Goal: Information Seeking & Learning: Learn about a topic

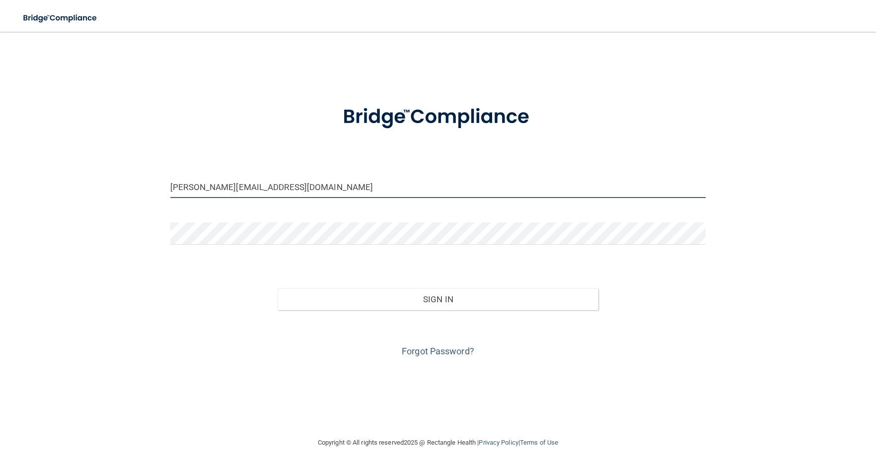
drag, startPoint x: 276, startPoint y: 191, endPoint x: 159, endPoint y: 178, distance: 116.9
click at [159, 178] on div "[PERSON_NAME][EMAIL_ADDRESS][DOMAIN_NAME] Invalid email/password. You don't hav…" at bounding box center [438, 234] width 836 height 385
type input "[EMAIL_ADDRESS][DOMAIN_NAME]"
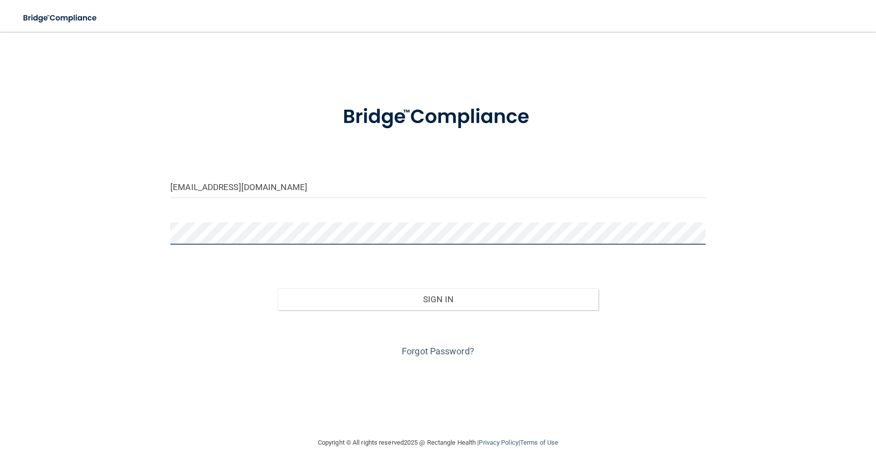
click at [140, 233] on div "[EMAIL_ADDRESS][DOMAIN_NAME] Invalid email/password. You don't have permission …" at bounding box center [438, 234] width 836 height 385
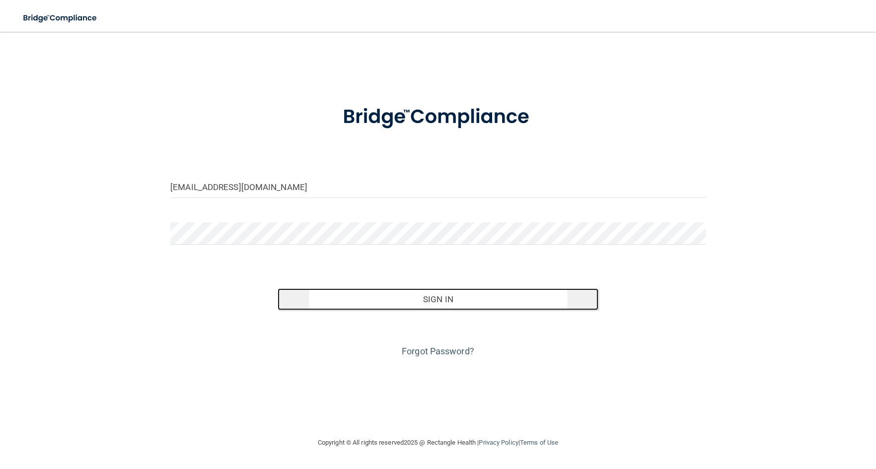
drag, startPoint x: 428, startPoint y: 292, endPoint x: 425, endPoint y: 300, distance: 8.5
click at [428, 293] on button "Sign In" at bounding box center [438, 300] width 321 height 22
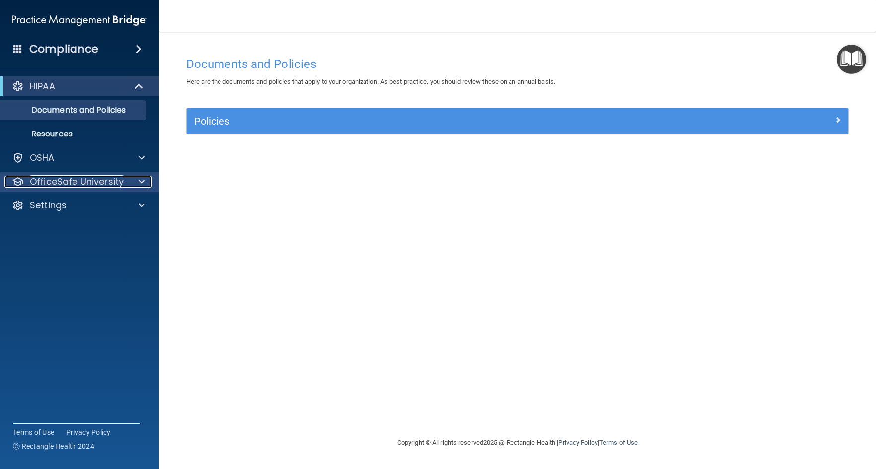
click at [94, 182] on p "OfficeSafe University" at bounding box center [77, 182] width 94 height 12
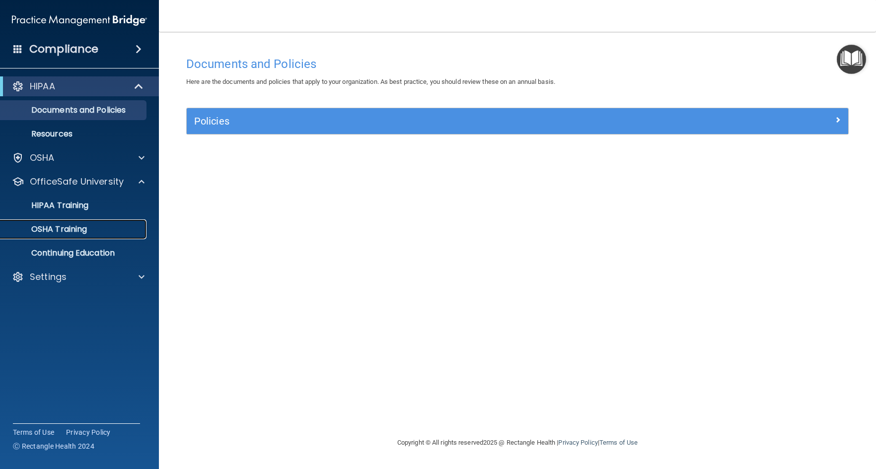
click at [73, 225] on p "OSHA Training" at bounding box center [46, 229] width 80 height 10
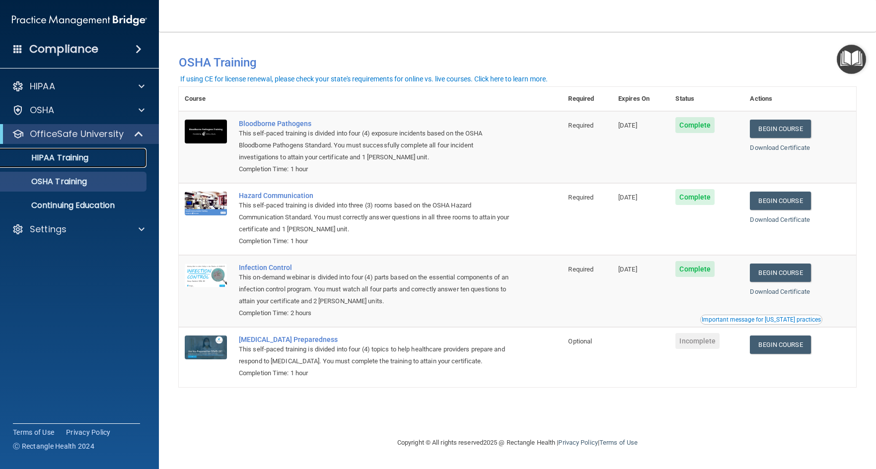
click at [72, 157] on p "HIPAA Training" at bounding box center [47, 158] width 82 height 10
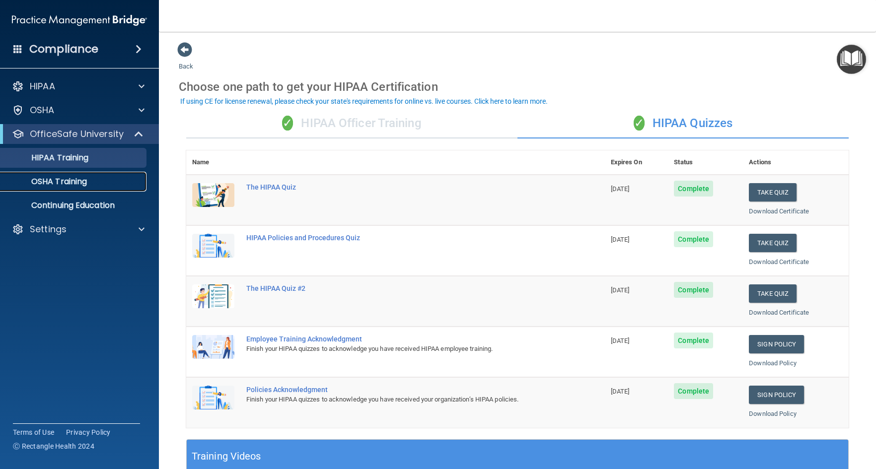
click at [77, 183] on p "OSHA Training" at bounding box center [46, 182] width 80 height 10
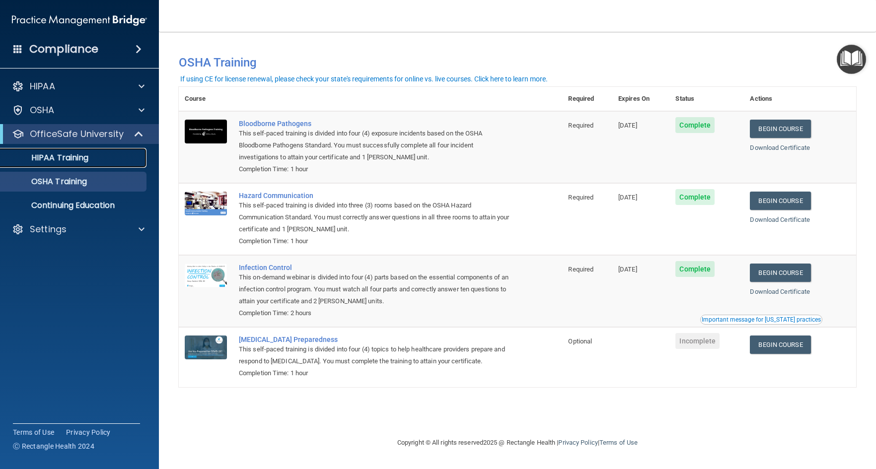
click at [75, 157] on p "HIPAA Training" at bounding box center [47, 158] width 82 height 10
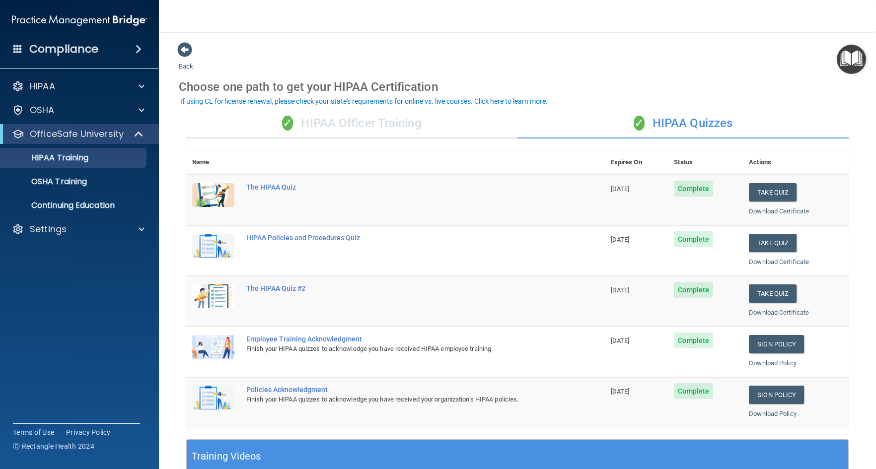
click at [337, 121] on div "✓ HIPAA Officer Training" at bounding box center [351, 124] width 331 height 30
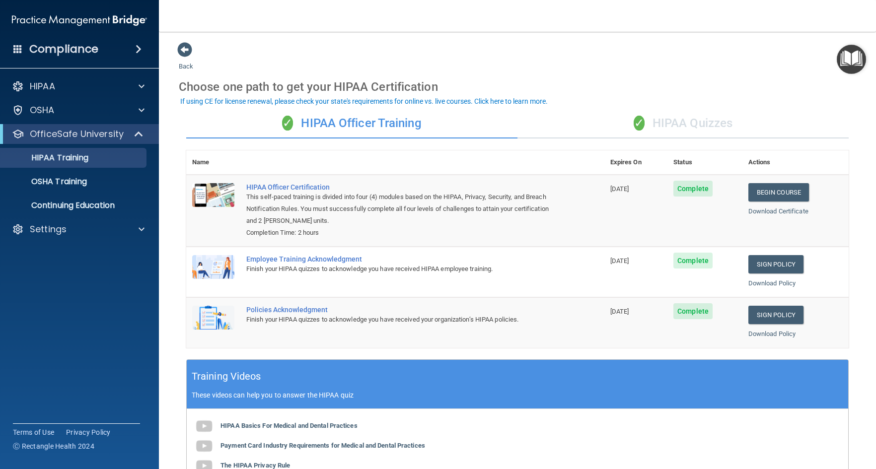
click at [680, 124] on div "✓ HIPAA Quizzes" at bounding box center [683, 124] width 331 height 30
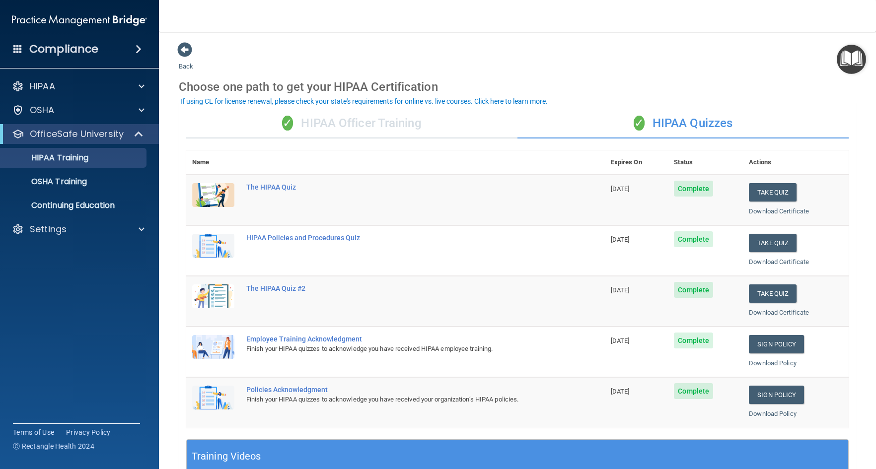
click at [368, 125] on div "✓ HIPAA Officer Training" at bounding box center [351, 124] width 331 height 30
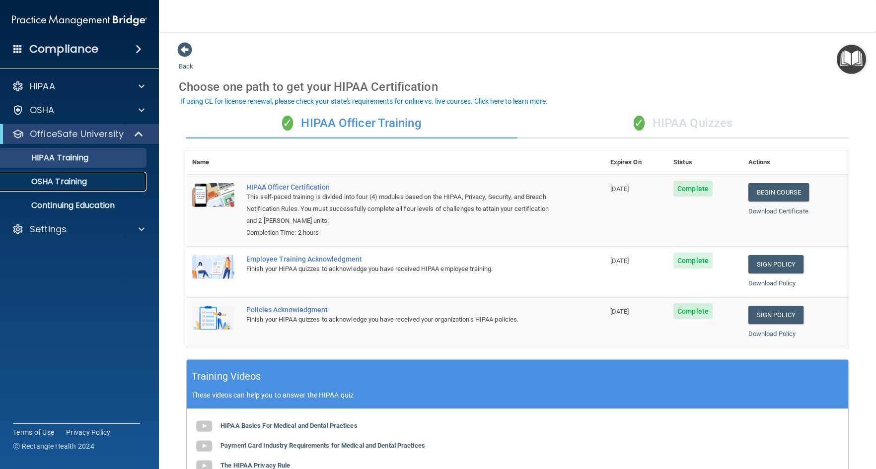
click at [68, 182] on p "OSHA Training" at bounding box center [46, 182] width 80 height 10
